Goal: Task Accomplishment & Management: Manage account settings

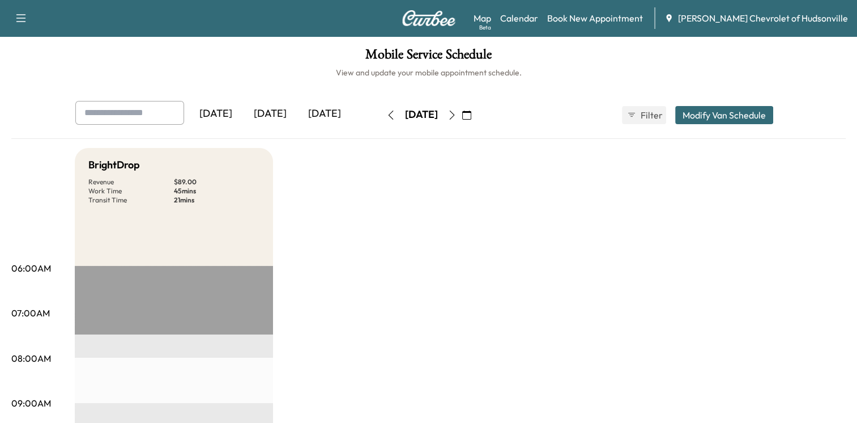
click at [457, 117] on icon "button" at bounding box center [452, 114] width 9 height 9
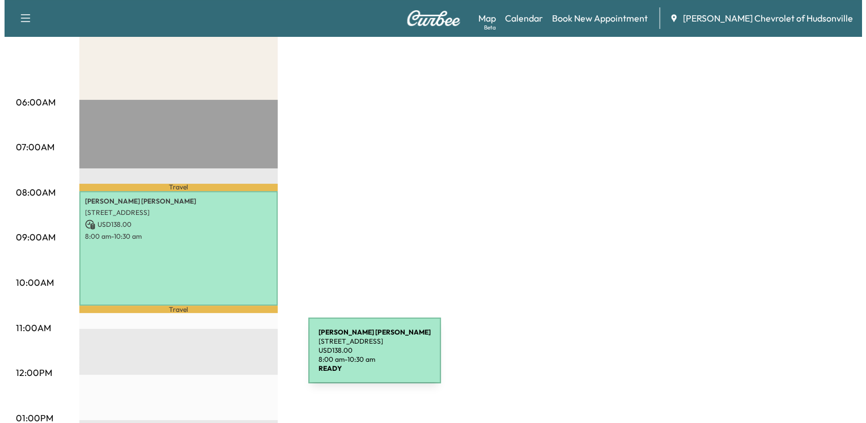
scroll to position [170, 0]
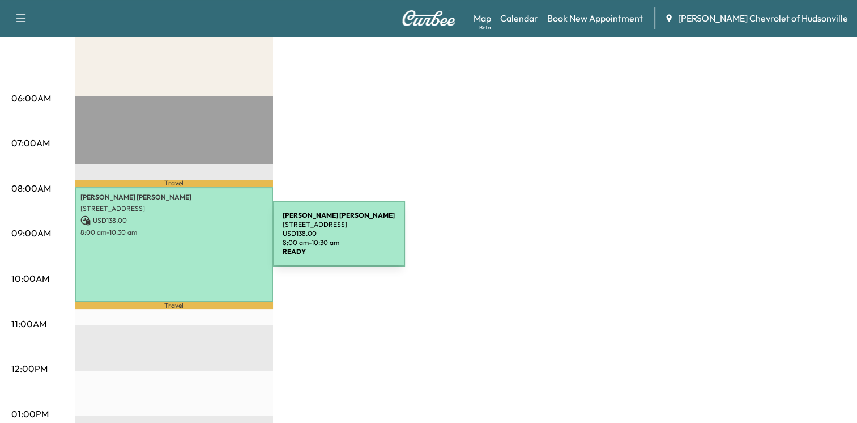
click at [188, 240] on div "[PERSON_NAME] [STREET_ADDRESS] USD 138.00 8:00 am - 10:30 am" at bounding box center [174, 244] width 198 height 114
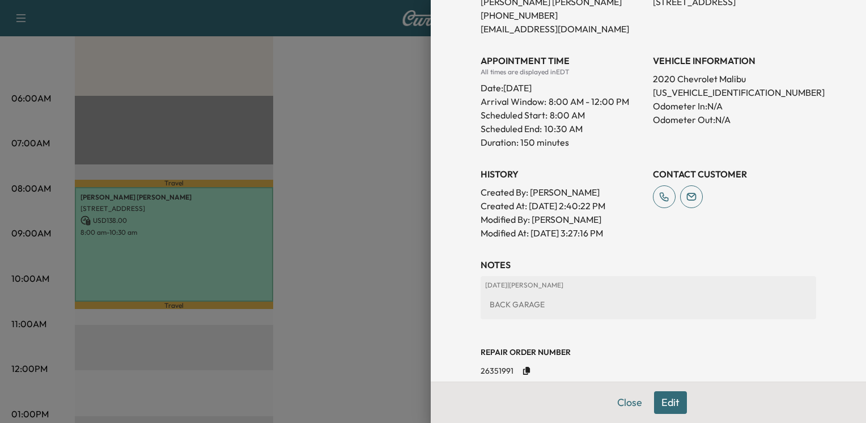
scroll to position [317, 0]
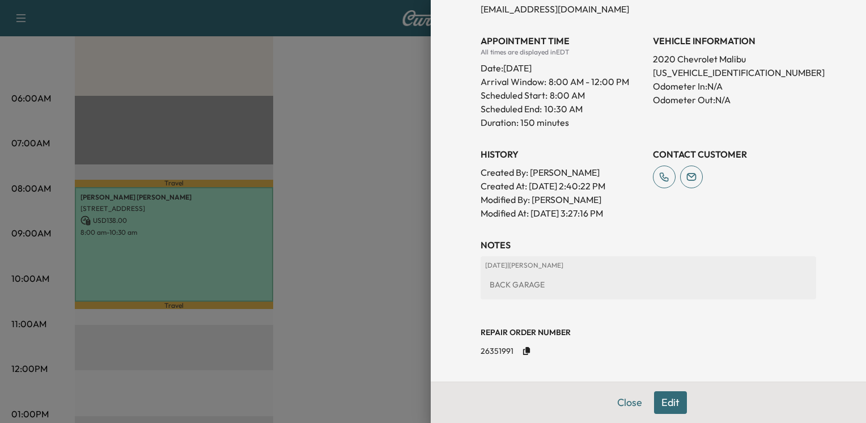
click at [654, 400] on button "Edit" at bounding box center [670, 402] width 33 height 23
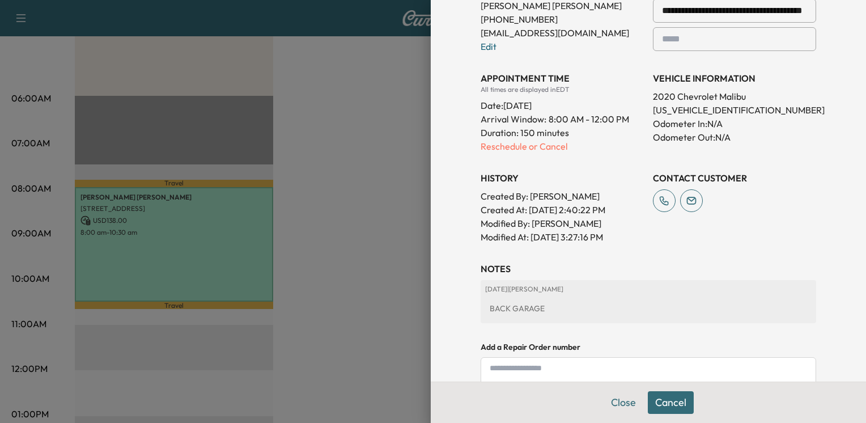
scroll to position [340, 0]
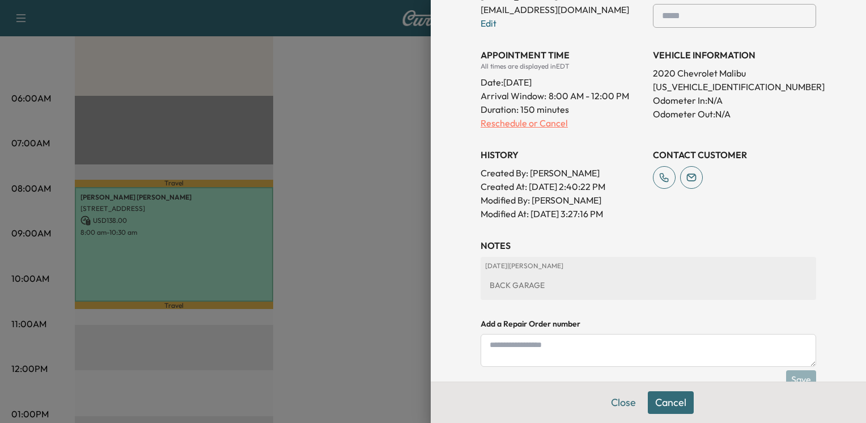
click at [522, 121] on p "Reschedule or Cancel" at bounding box center [561, 123] width 163 height 14
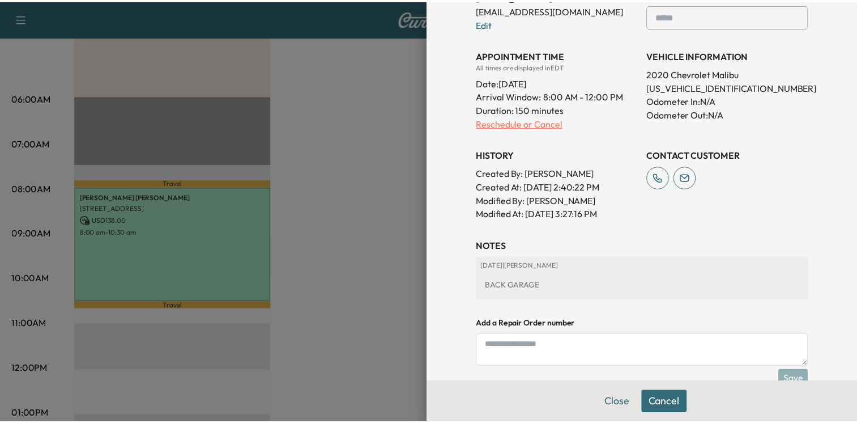
scroll to position [0, 0]
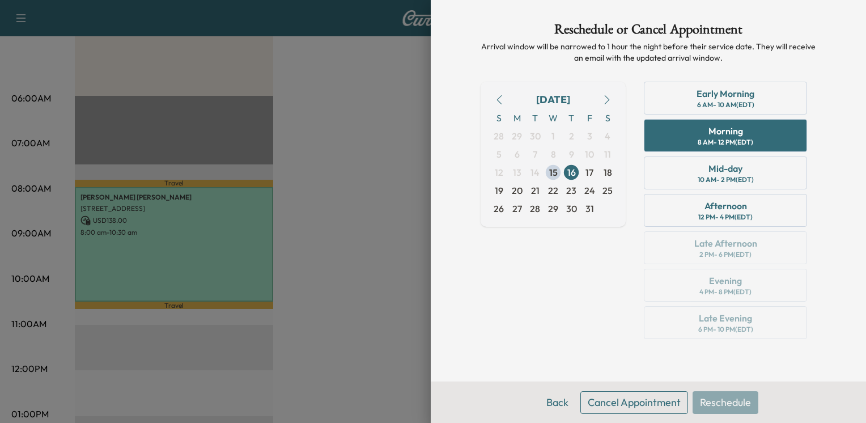
click at [619, 398] on button "Cancel Appointment" at bounding box center [634, 402] width 108 height 23
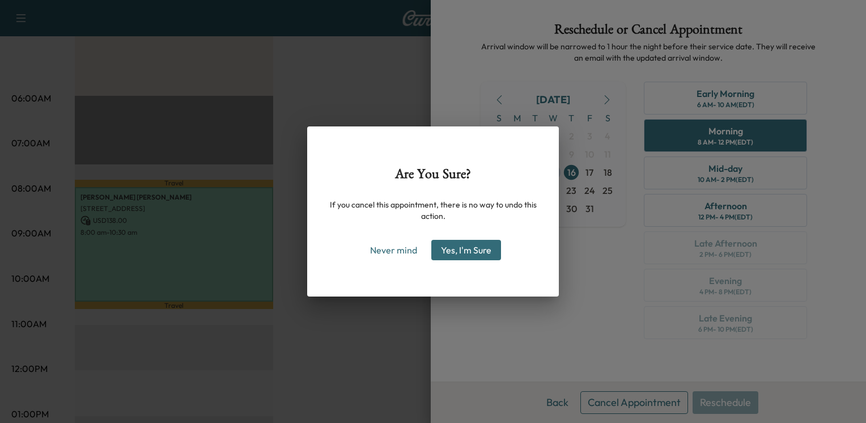
drag, startPoint x: 471, startPoint y: 248, endPoint x: 468, endPoint y: 231, distance: 17.3
click at [470, 246] on button "Yes, I'm Sure" at bounding box center [466, 250] width 70 height 20
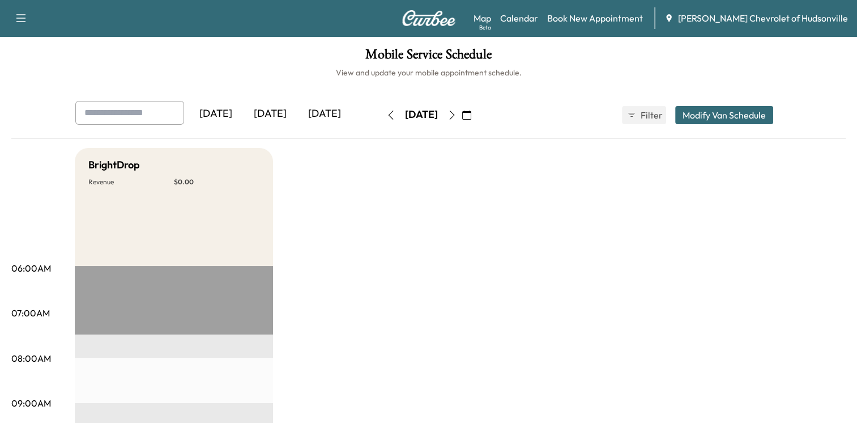
click at [274, 113] on div "[DATE]" at bounding box center [270, 114] width 54 height 26
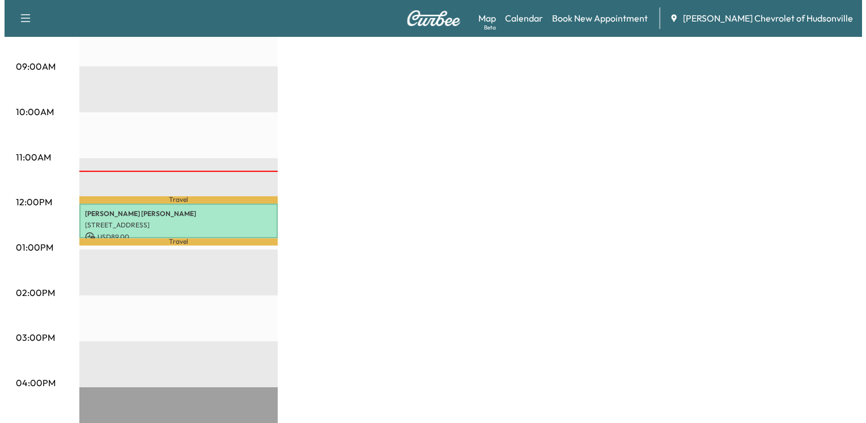
scroll to position [340, 0]
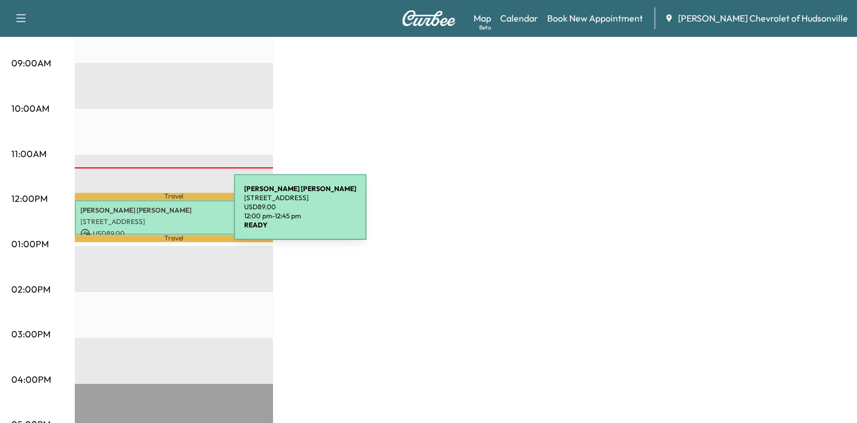
click at [149, 217] on p "[STREET_ADDRESS]" at bounding box center [173, 221] width 187 height 9
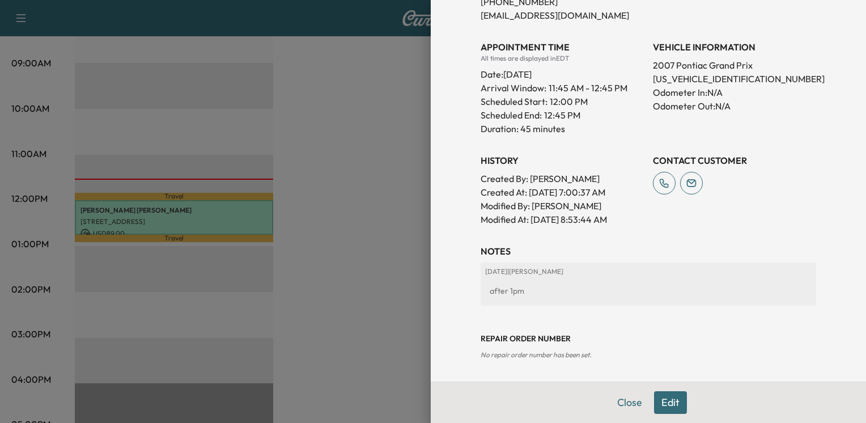
scroll to position [283, 0]
click at [662, 402] on button "Edit" at bounding box center [670, 402] width 33 height 23
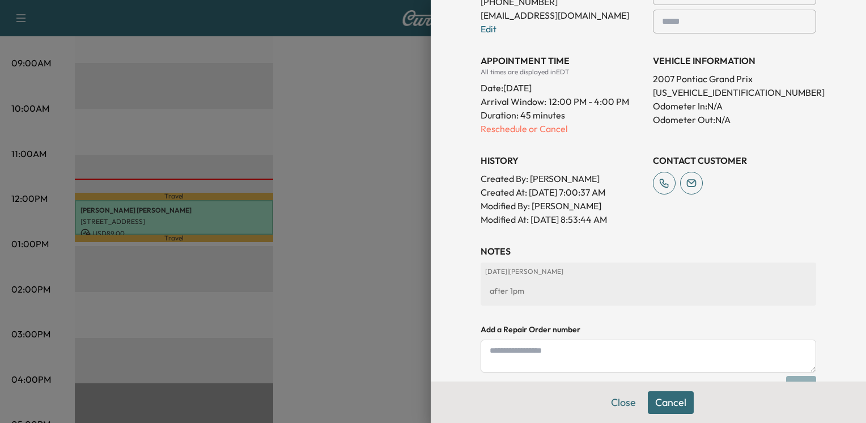
click at [534, 291] on div "after 1pm" at bounding box center [648, 290] width 326 height 20
click at [496, 268] on p "[DATE] | [PERSON_NAME]" at bounding box center [648, 271] width 326 height 9
click at [518, 284] on div "after 1pm" at bounding box center [648, 290] width 326 height 20
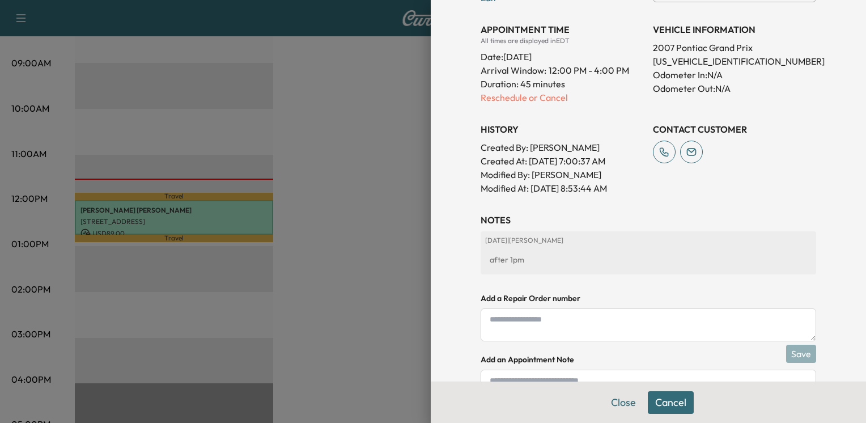
scroll to position [402, 0]
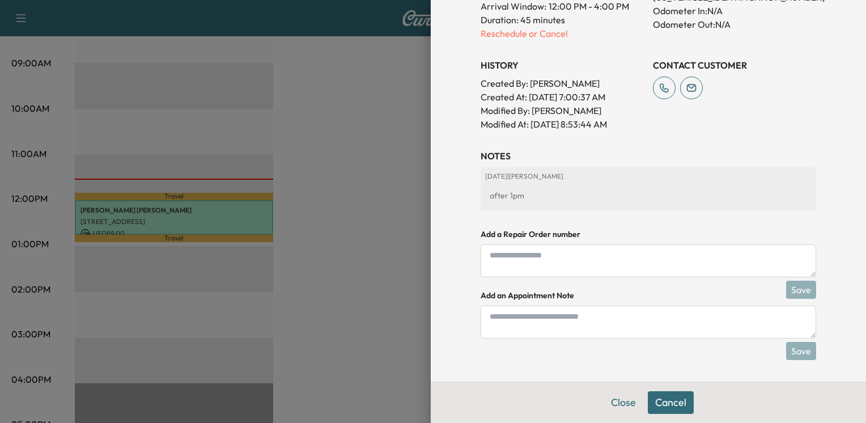
click at [653, 402] on button "Cancel" at bounding box center [671, 402] width 46 height 23
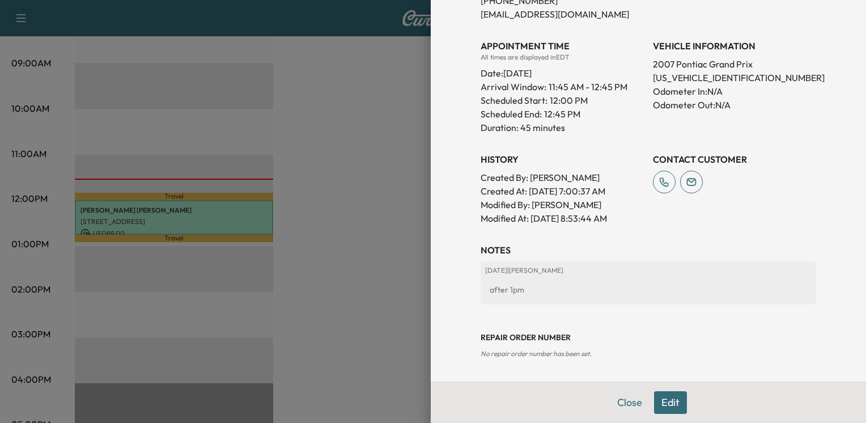
scroll to position [283, 0]
click at [515, 284] on div "after 1pm" at bounding box center [648, 290] width 326 height 20
click at [653, 183] on icon at bounding box center [664, 183] width 23 height 23
click at [664, 398] on button "Edit" at bounding box center [670, 402] width 33 height 23
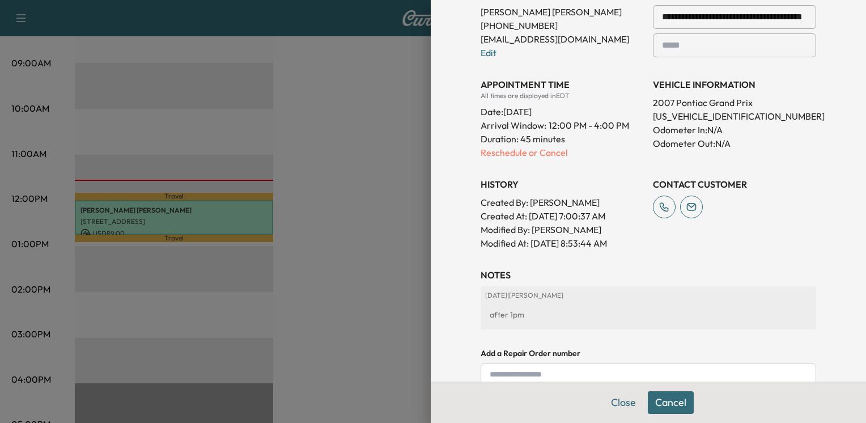
scroll to position [307, 0]
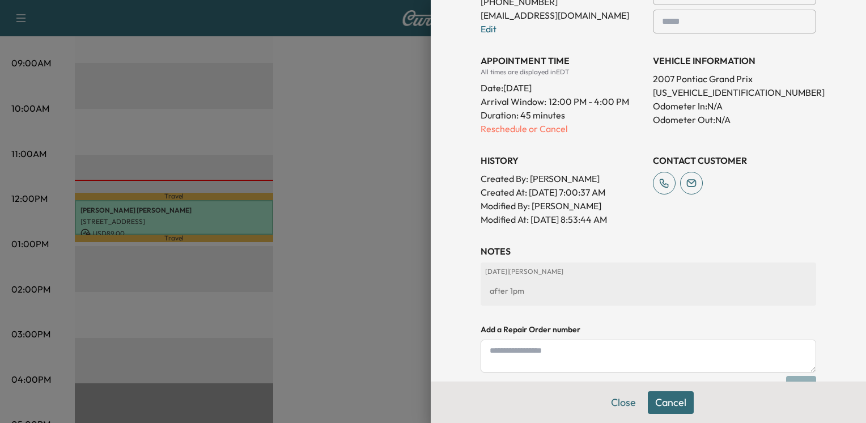
click at [493, 351] on textarea at bounding box center [647, 355] width 335 height 33
type textarea "********"
click at [536, 293] on div "after 1pm" at bounding box center [648, 290] width 326 height 20
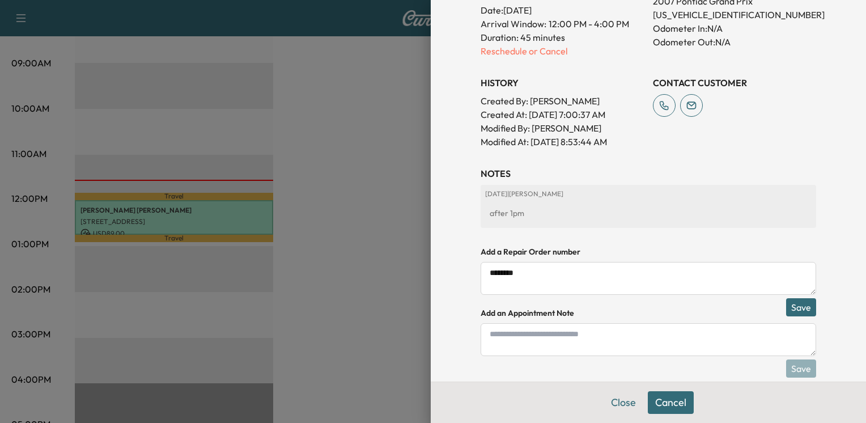
scroll to position [402, 0]
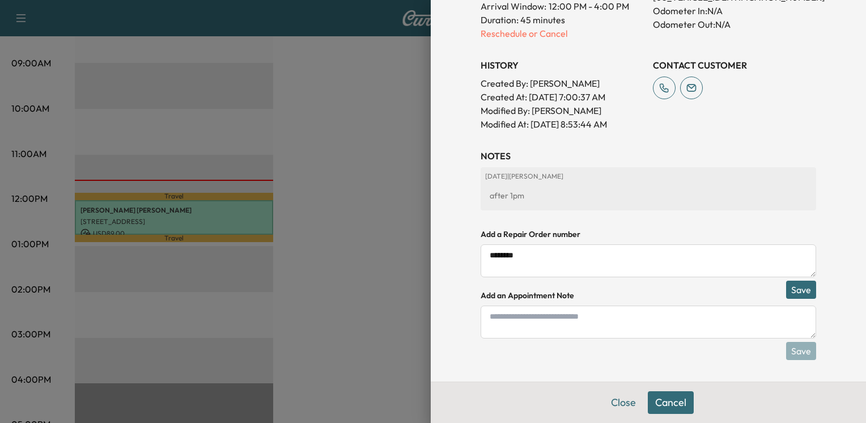
click at [505, 319] on textarea at bounding box center [647, 321] width 335 height 33
type textarea "**********"
